Goal: Information Seeking & Learning: Learn about a topic

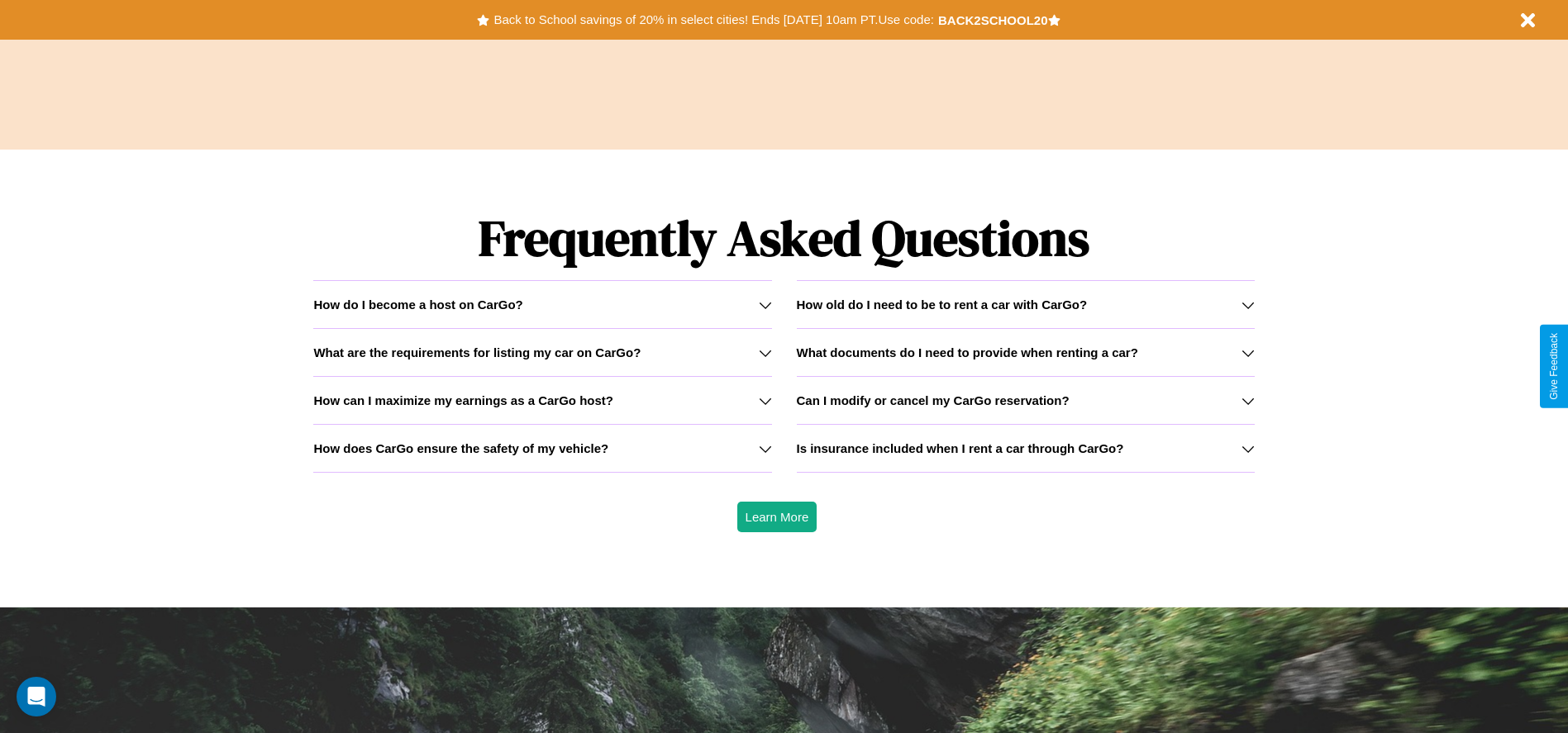
scroll to position [2371, 0]
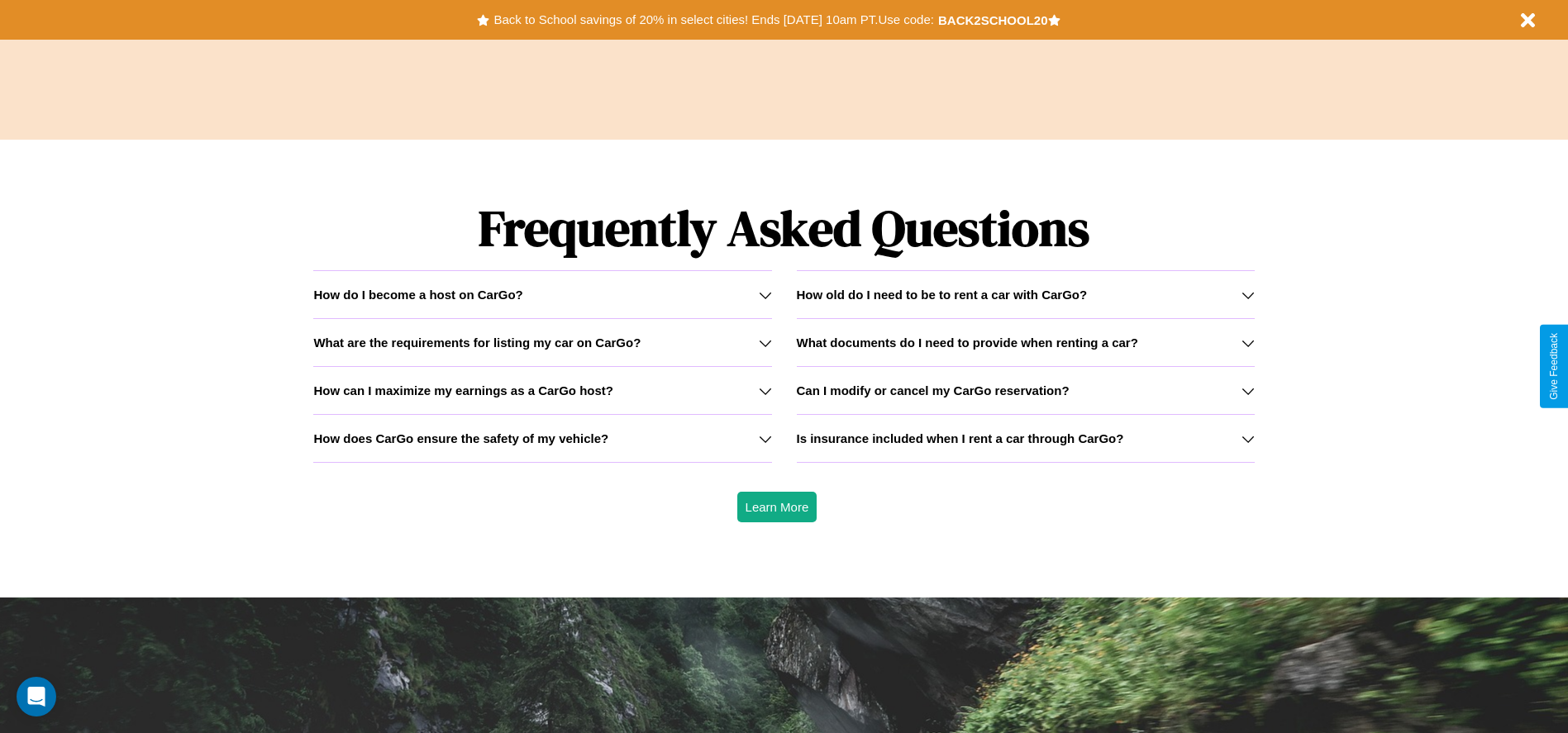
click at [1025, 294] on h3 "How old do I need to be to rent a car with CarGo?" at bounding box center [942, 294] width 291 height 14
click at [542, 438] on h3 "How does CarGo ensure the safety of my vehicle?" at bounding box center [461, 438] width 295 height 14
click at [542, 390] on h3 "How can I maximize my earnings as a CarGo host?" at bounding box center [464, 390] width 300 height 14
click at [1025, 342] on h3 "What documents do I need to provide when renting a car?" at bounding box center [967, 342] width 341 height 14
click at [542, 390] on h3 "How can I maximize my earnings as a CarGo host?" at bounding box center [464, 390] width 300 height 14
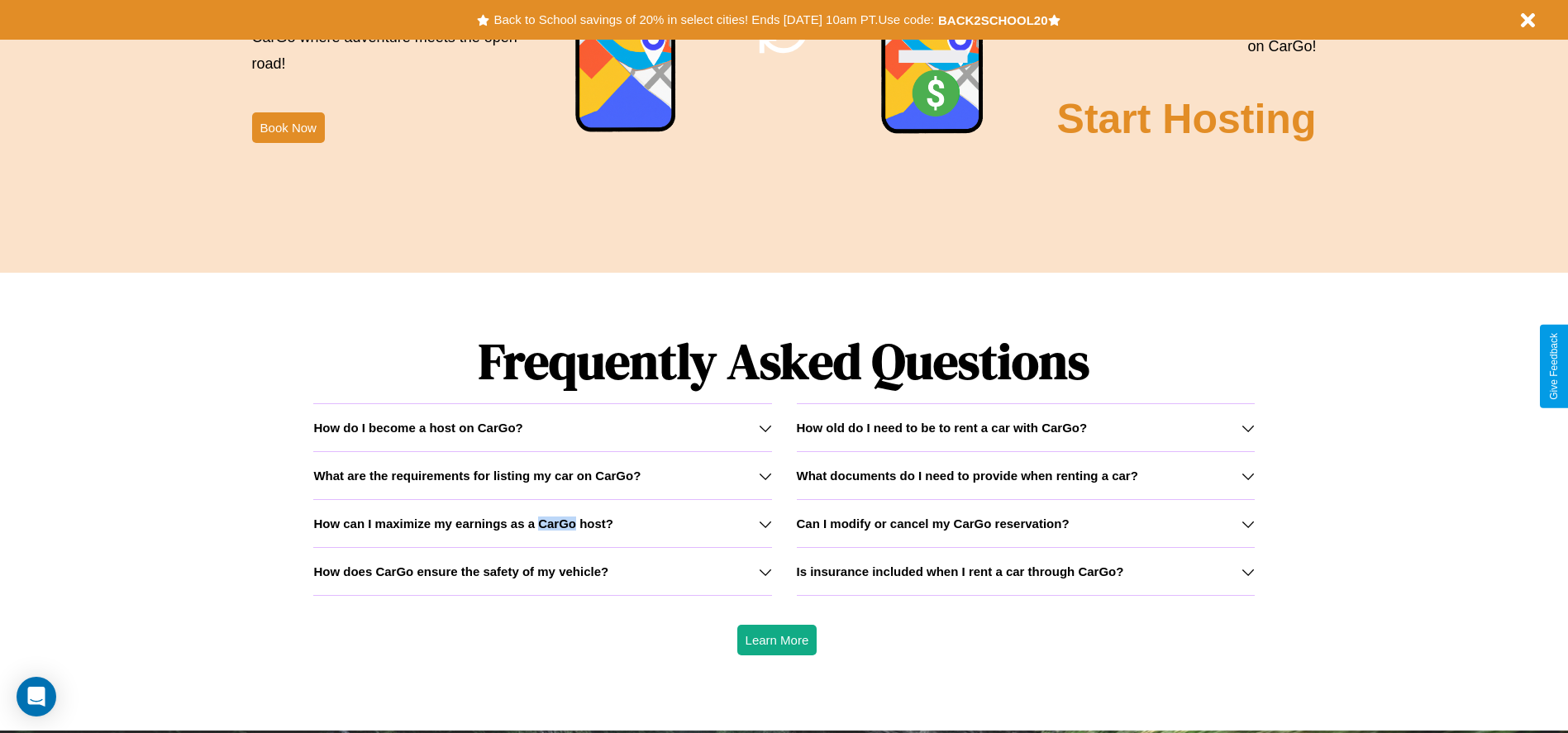
scroll to position [0, 0]
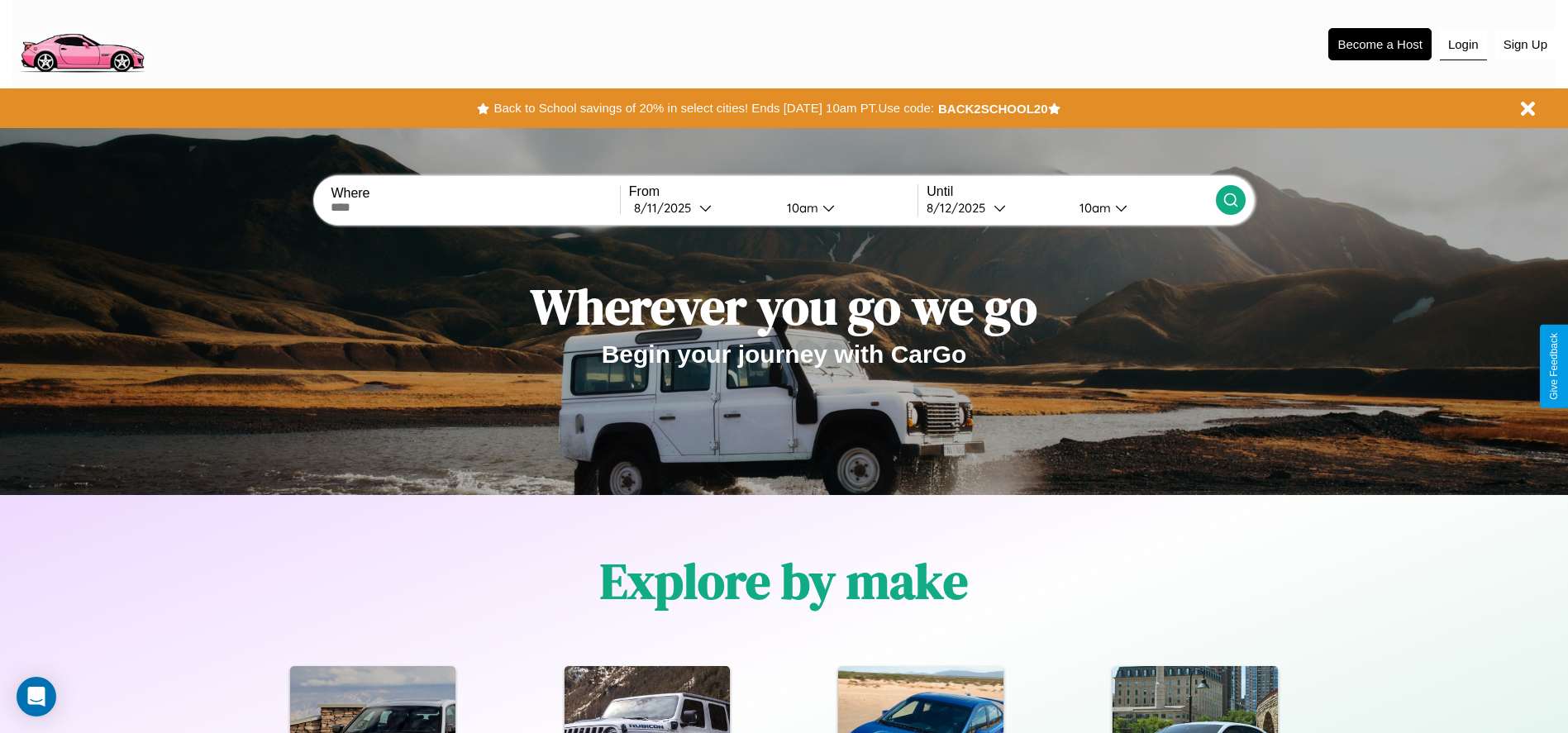
click at [1463, 44] on button "Login" at bounding box center [1463, 44] width 47 height 31
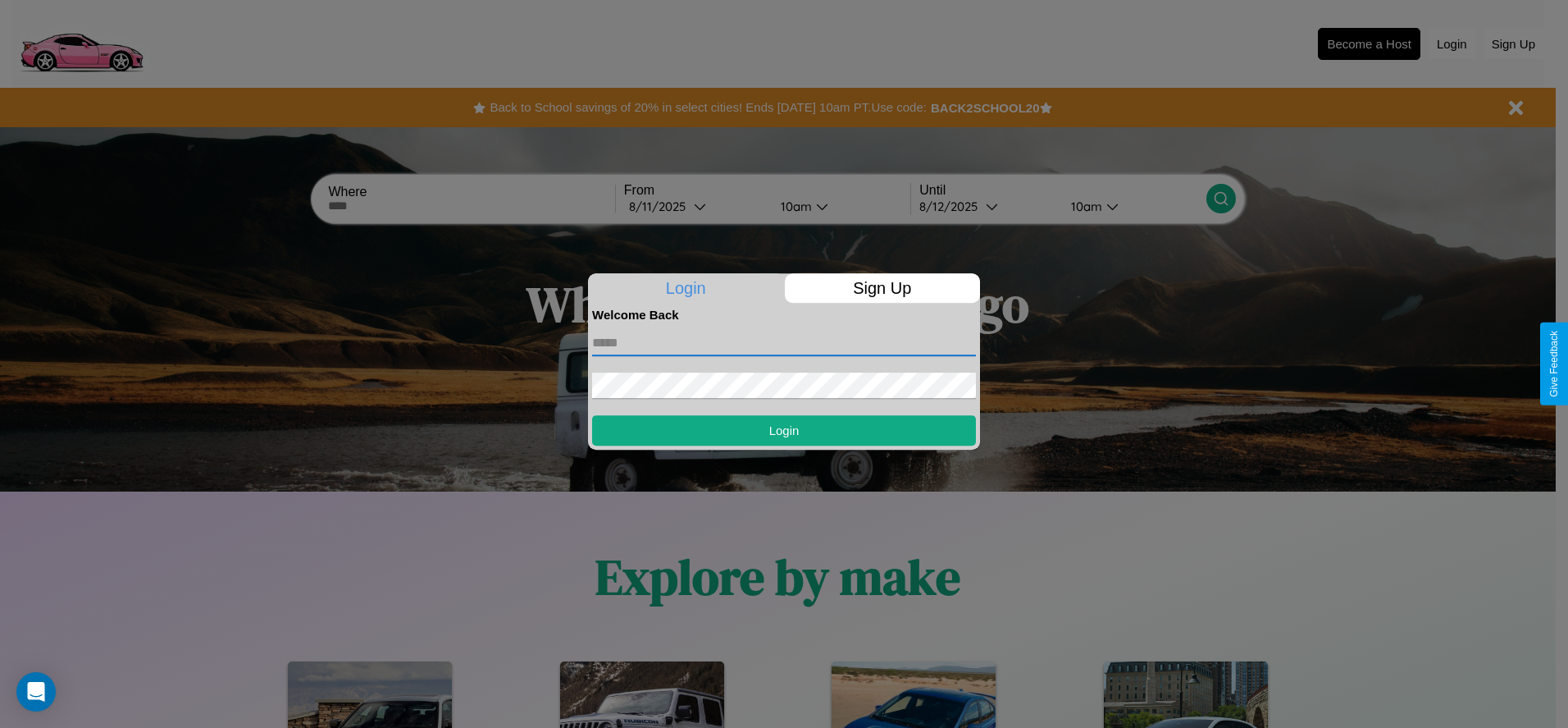
click at [784, 342] on input "text" at bounding box center [784, 342] width 384 height 26
type input "**********"
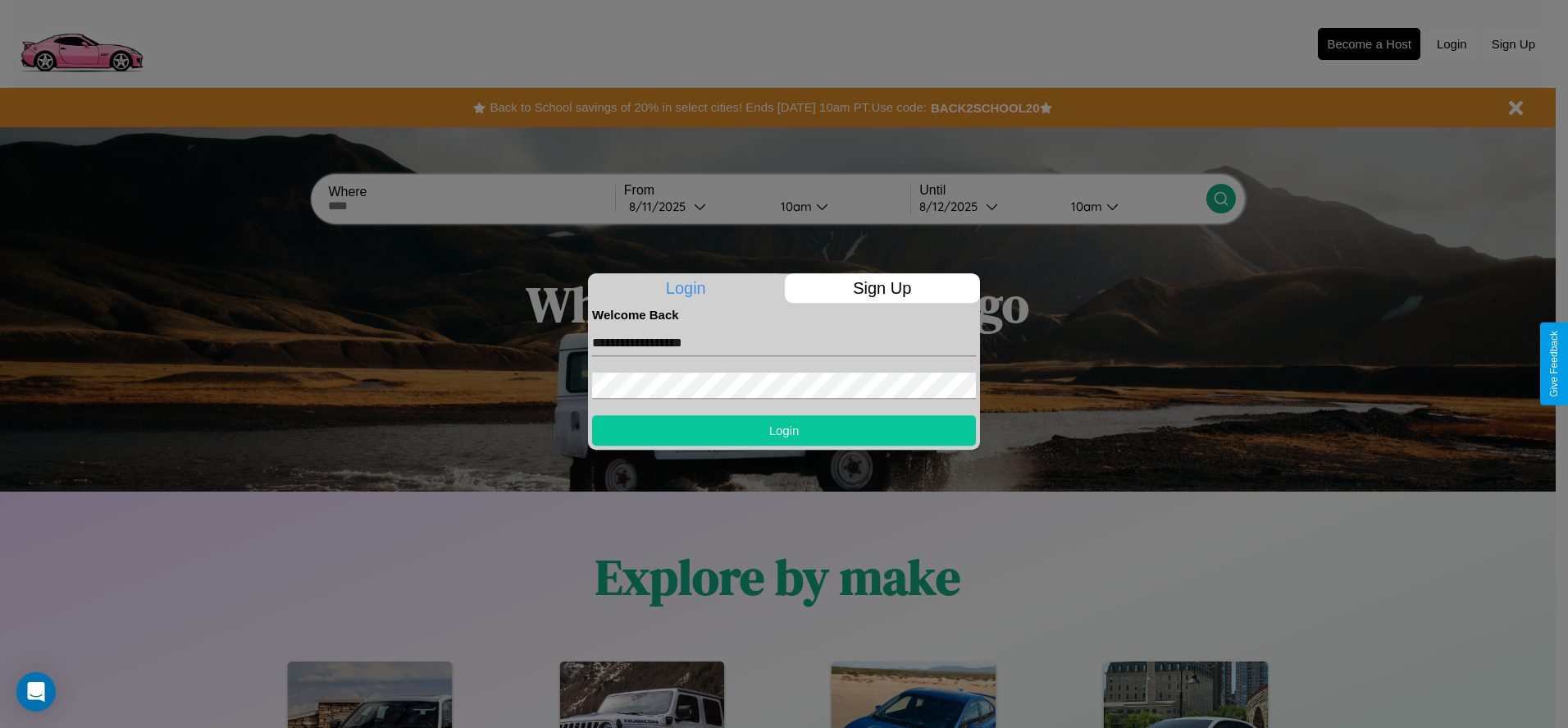
click at [784, 430] on button "Login" at bounding box center [784, 430] width 384 height 30
